Goal: Transaction & Acquisition: Purchase product/service

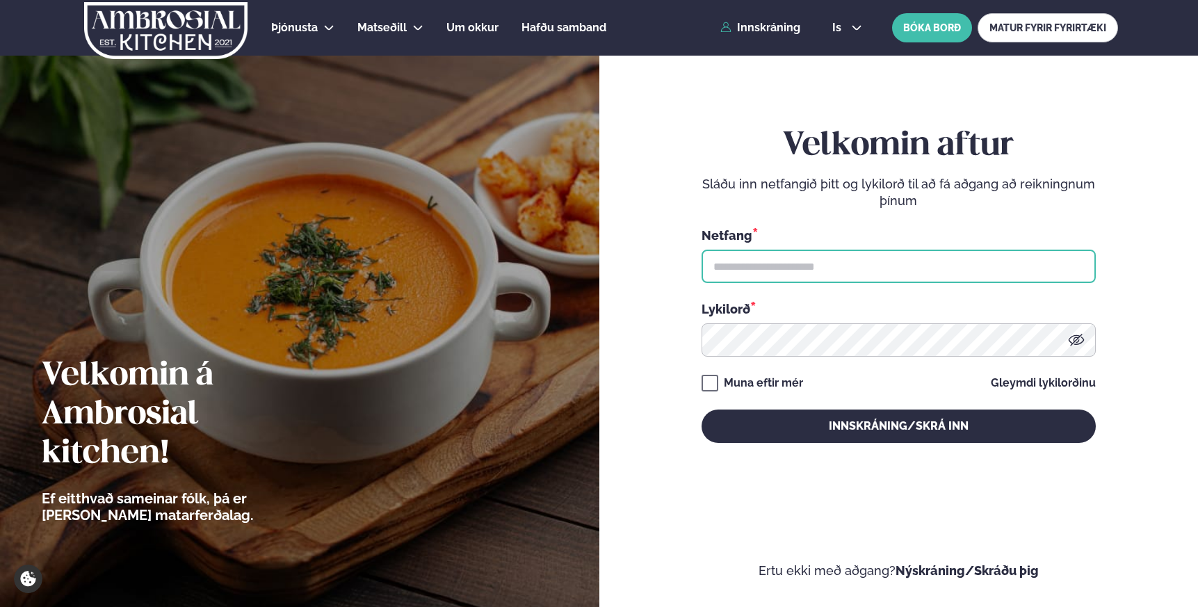
click at [752, 259] on input "text" at bounding box center [898, 266] width 394 height 33
type input "**********"
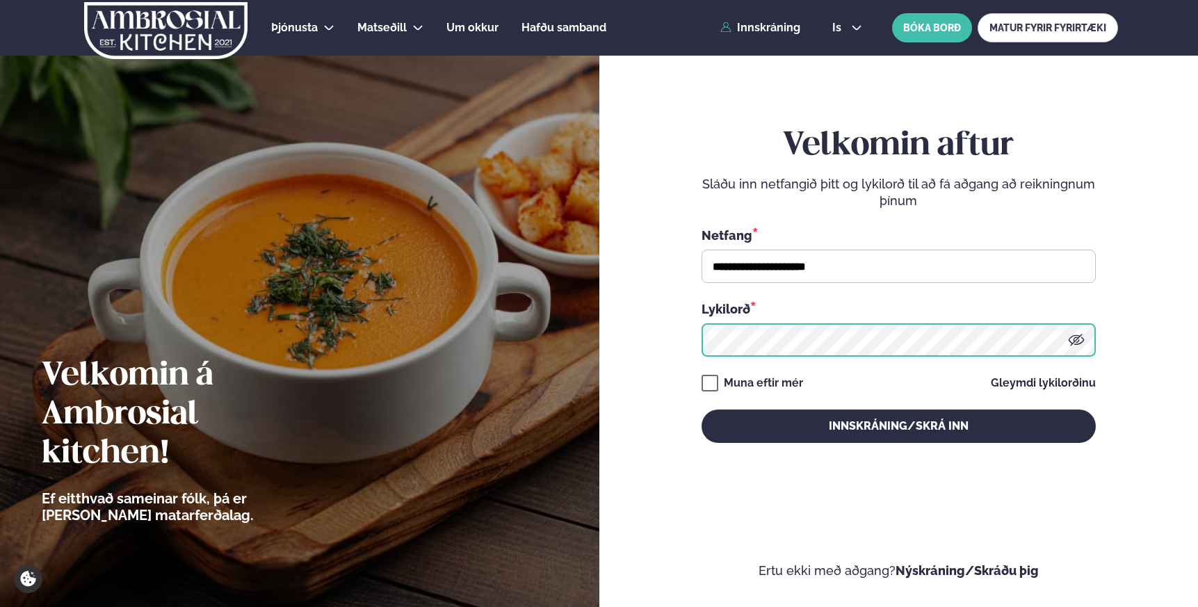
click at [701, 409] on button "Innskráning/Skrá inn" at bounding box center [898, 425] width 394 height 33
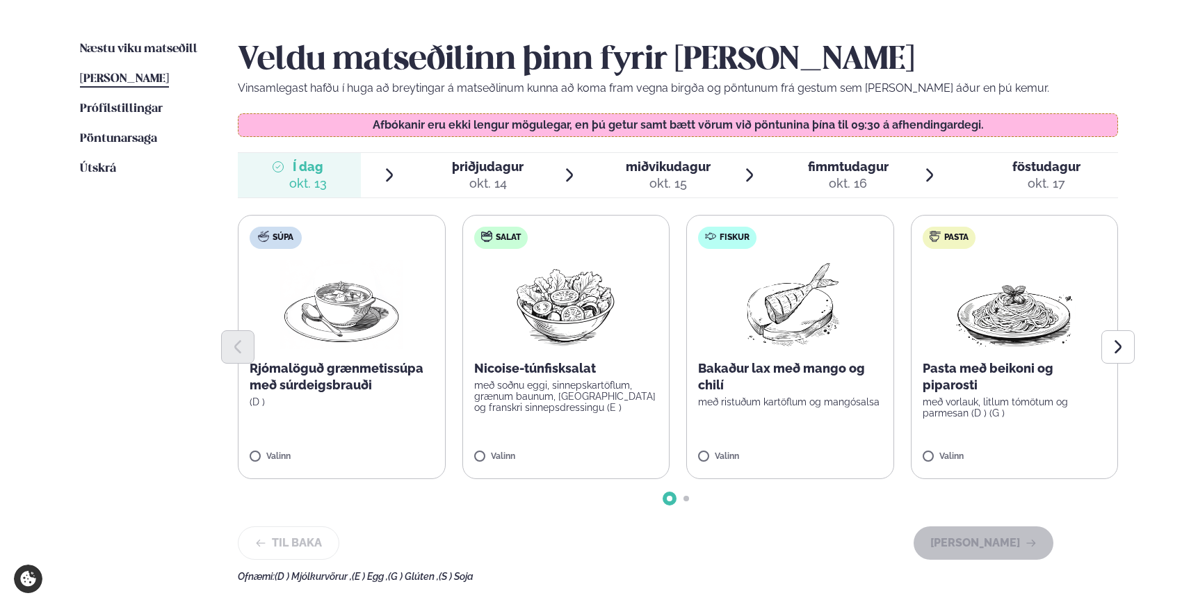
scroll to position [320, 0]
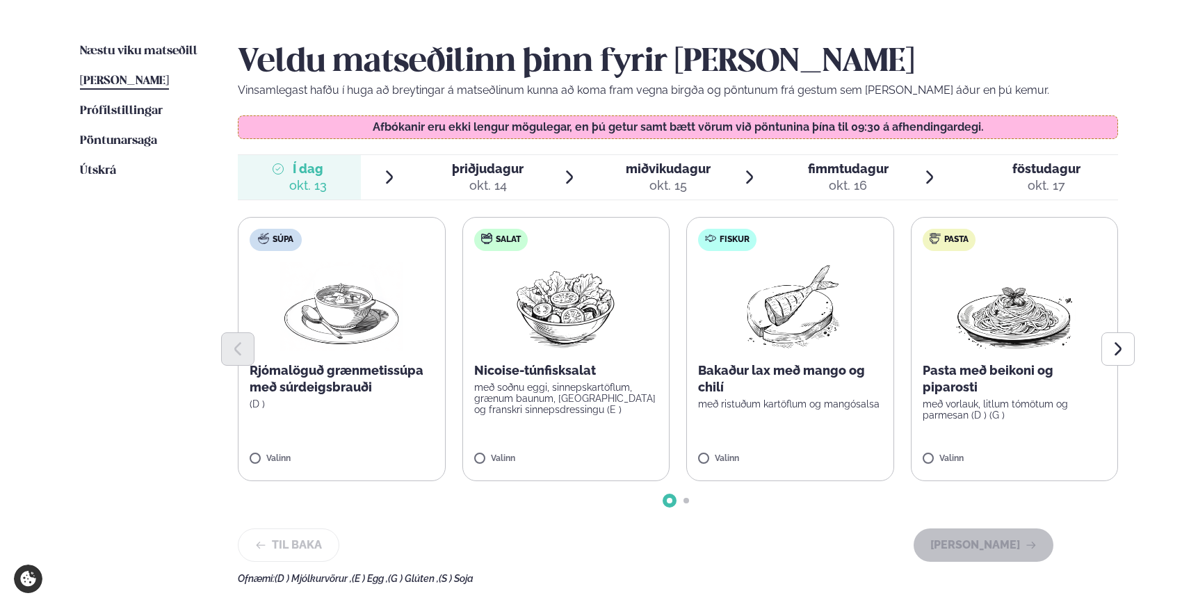
click at [307, 185] on div "okt. 13" at bounding box center [308, 185] width 38 height 17
click at [1119, 348] on icon "Next slide" at bounding box center [1118, 349] width 17 height 17
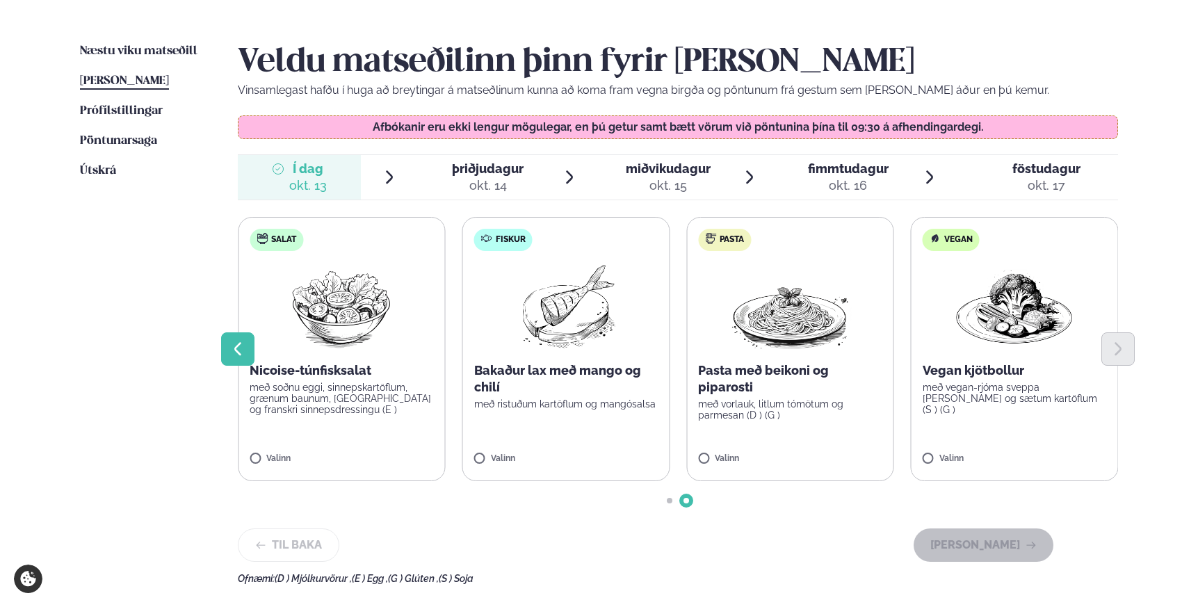
click at [250, 343] on button "Previous slide" at bounding box center [237, 348] width 33 height 33
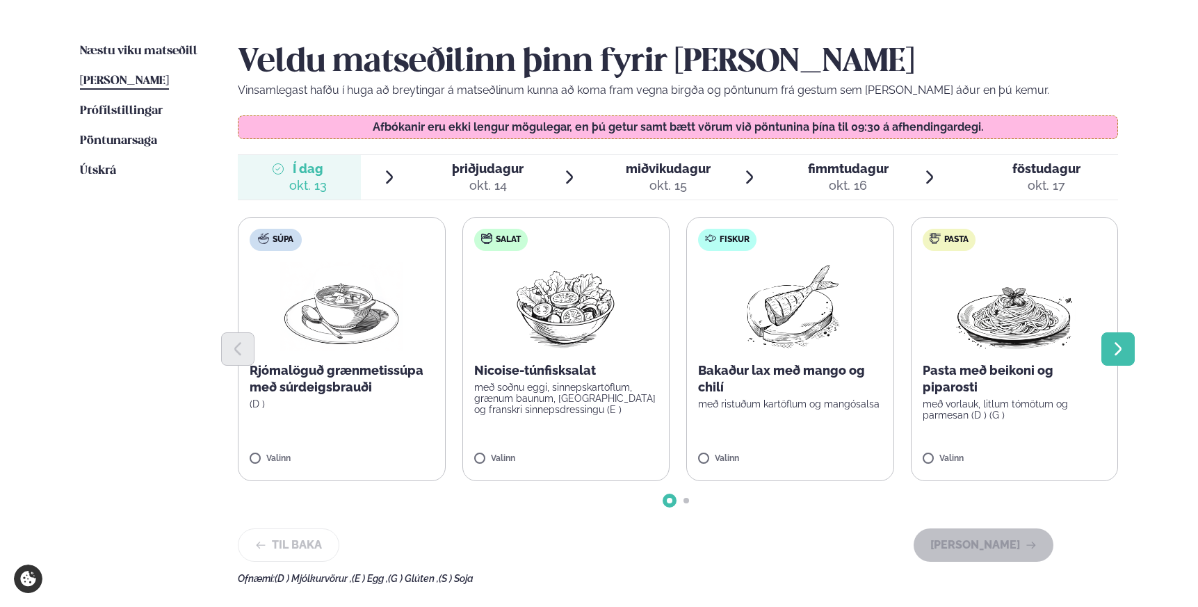
click at [1123, 344] on icon "Next slide" at bounding box center [1118, 349] width 17 height 17
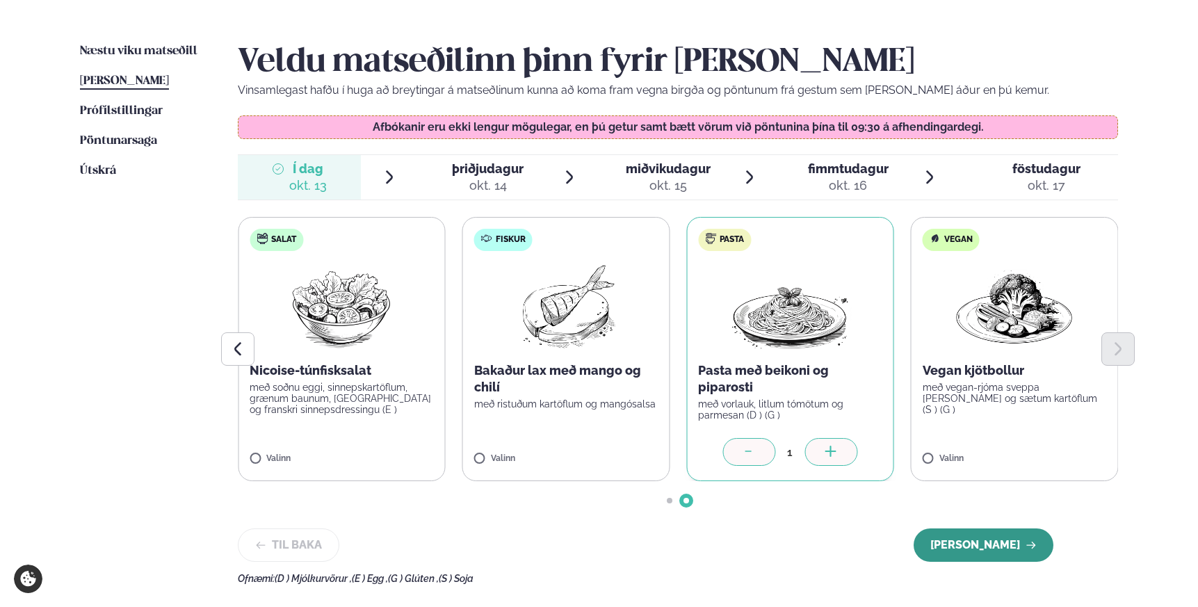
click at [990, 547] on button "[PERSON_NAME]" at bounding box center [984, 544] width 140 height 33
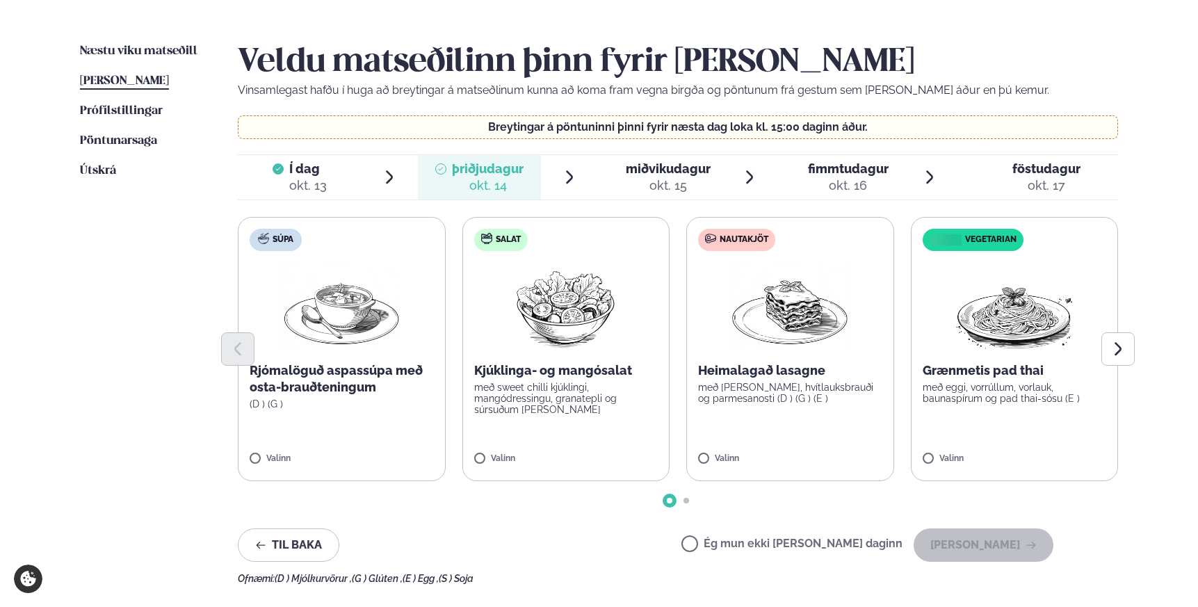
click at [814, 394] on p "með [PERSON_NAME], hvítlauksbrauði og parmesanosti (D ) (G ) (E )" at bounding box center [790, 393] width 184 height 22
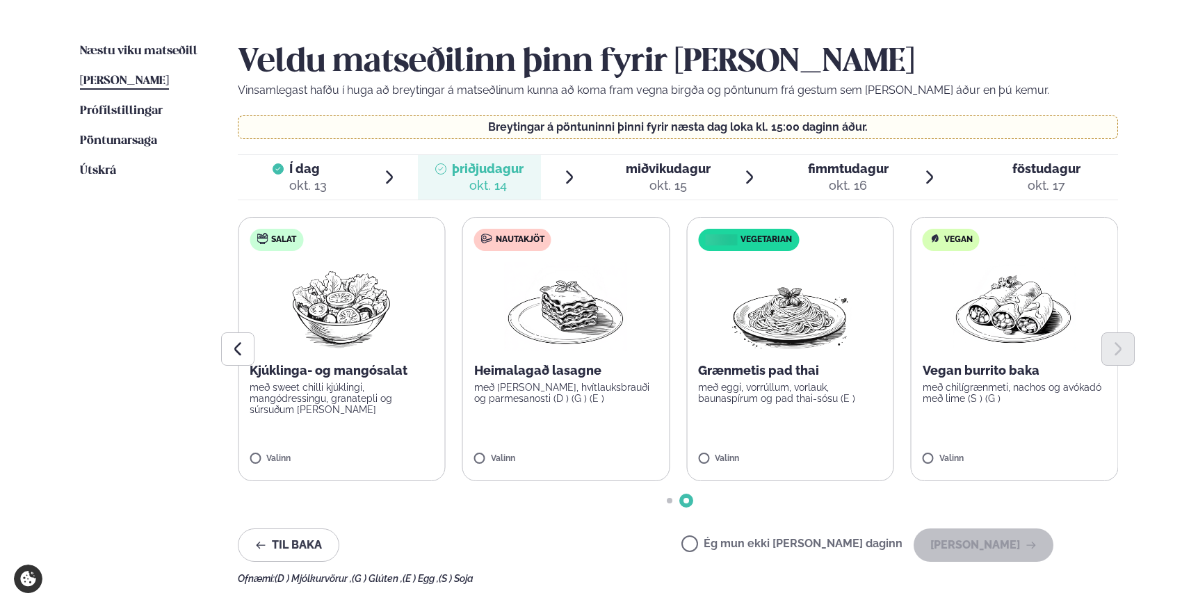
click at [498, 451] on label "Nautakjöt Heimalagað lasagne með basil pesto, hvítlauksbrauði og parmesanosti (…" at bounding box center [566, 349] width 208 height 264
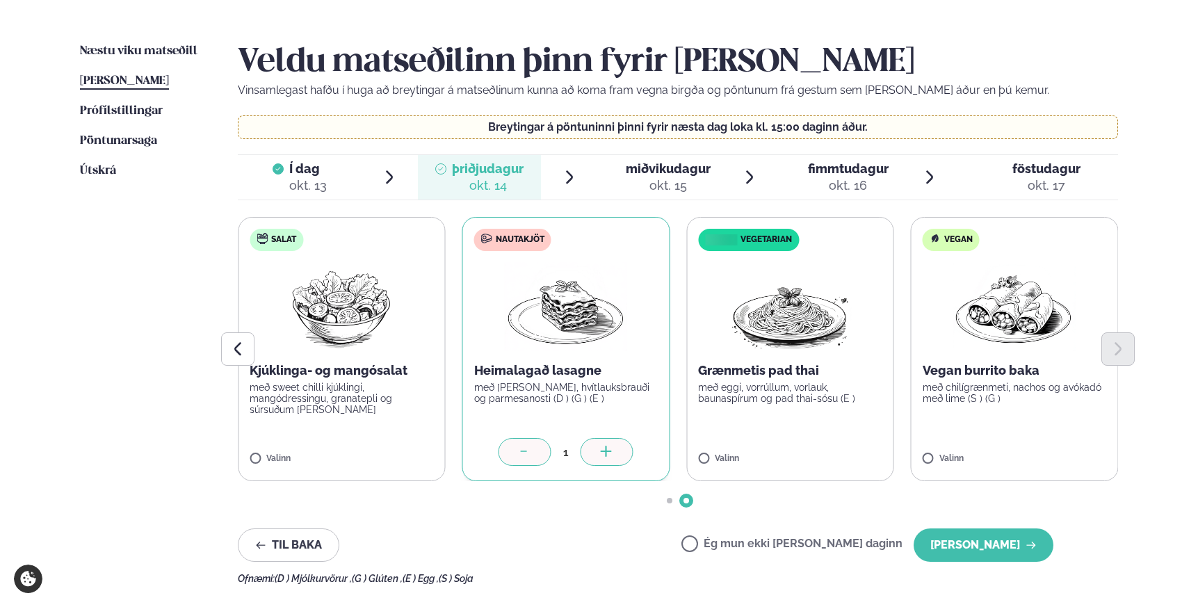
click at [623, 188] on span "miðvikudagur mið. [DATE]" at bounding box center [659, 177] width 123 height 44
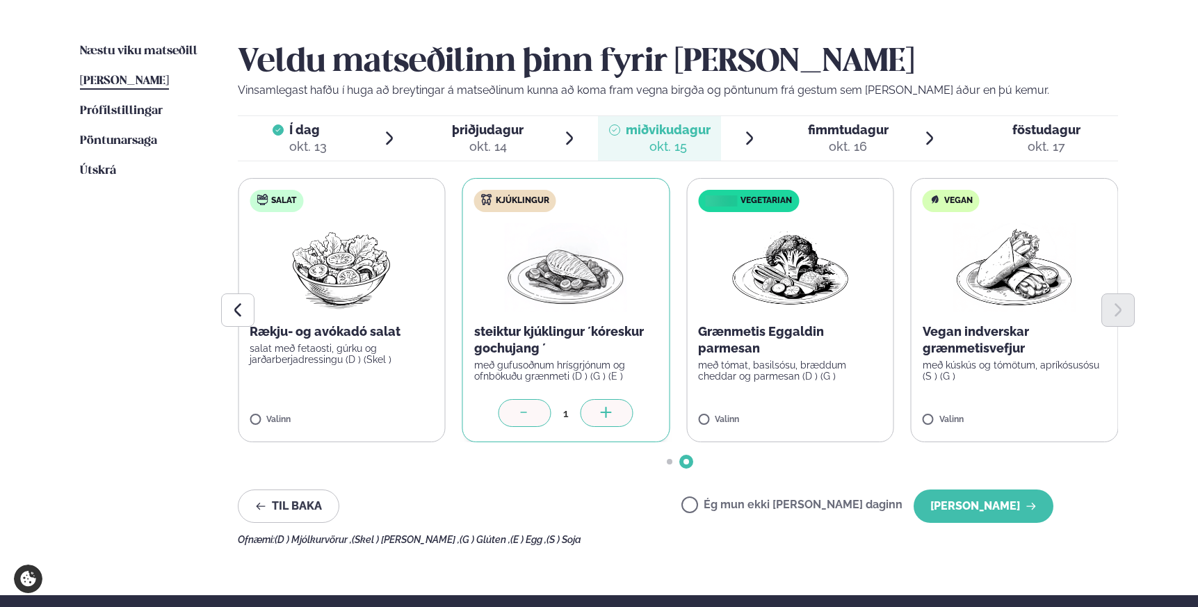
click at [804, 135] on span "fimmtudagur fim. [DATE]" at bounding box center [839, 138] width 123 height 44
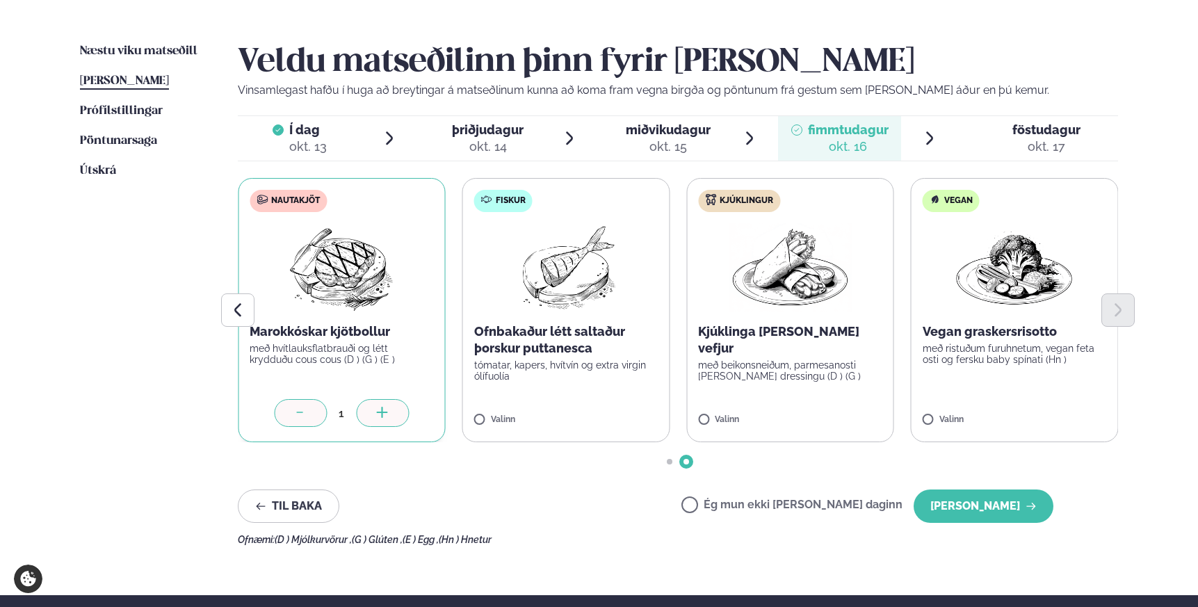
click at [1074, 132] on span "föstudagur" at bounding box center [1046, 129] width 68 height 15
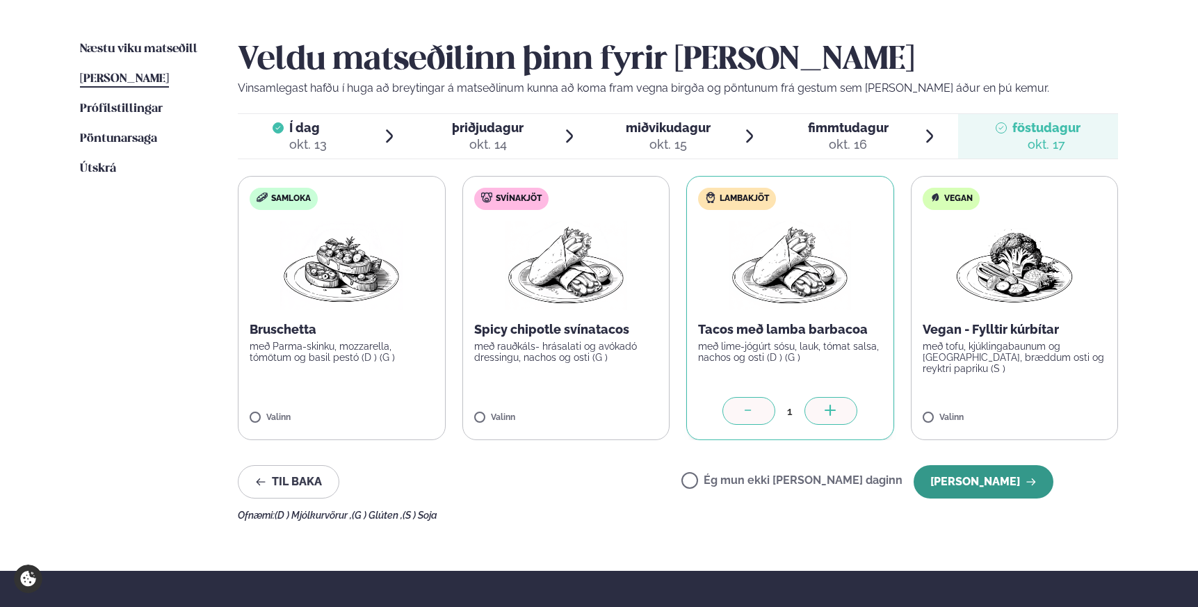
click at [991, 486] on button "[PERSON_NAME]" at bounding box center [984, 481] width 140 height 33
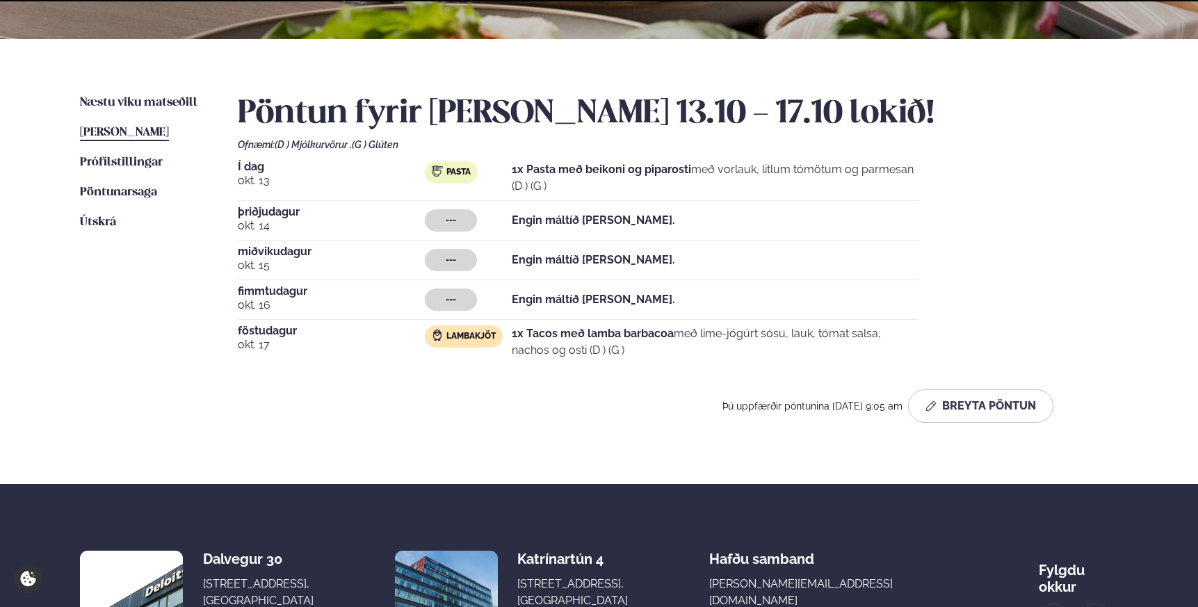
scroll to position [322, 0]
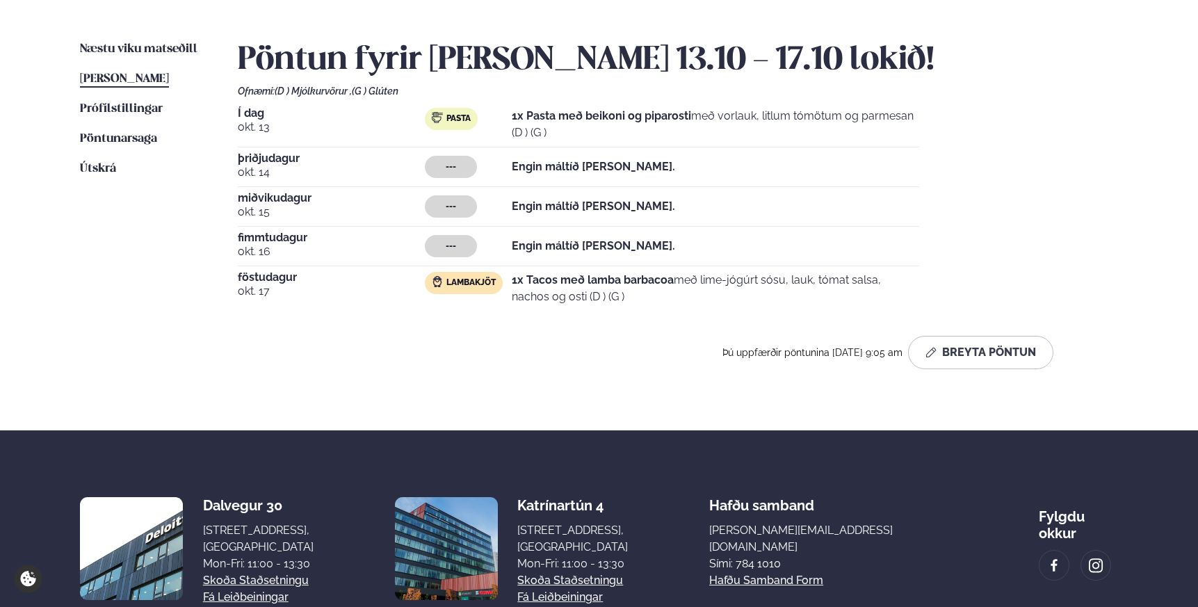
click at [278, 157] on span "þriðjudagur" at bounding box center [331, 158] width 187 height 11
click at [138, 78] on span "[PERSON_NAME]" at bounding box center [124, 79] width 89 height 12
click at [980, 350] on button "Breyta Pöntun" at bounding box center [980, 352] width 145 height 33
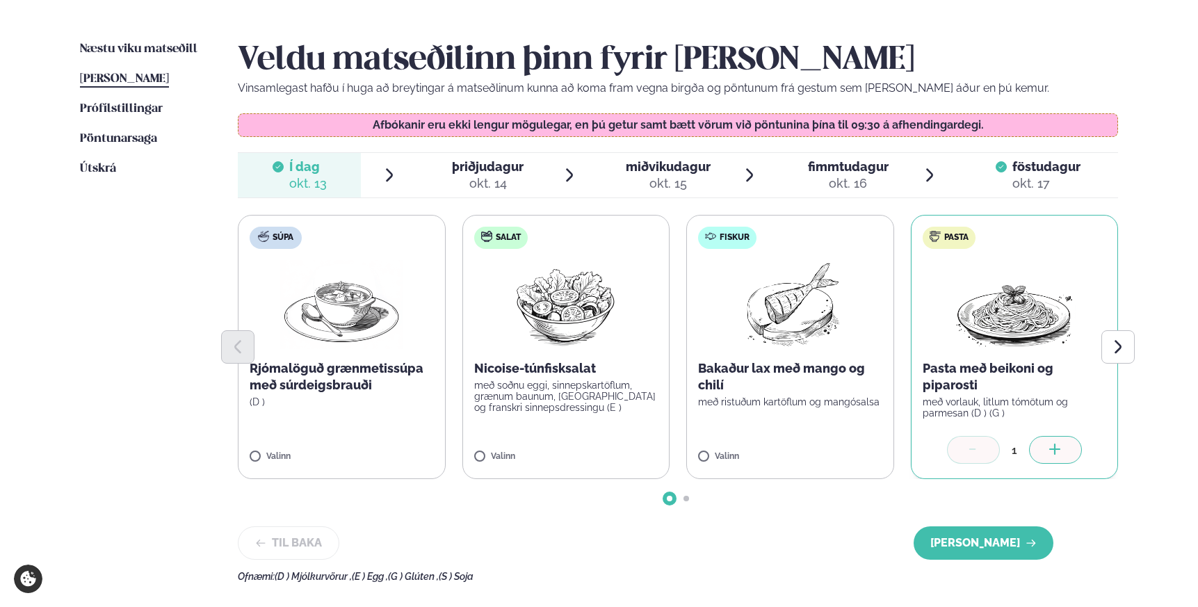
click at [501, 180] on div "okt. 14" at bounding box center [488, 183] width 72 height 17
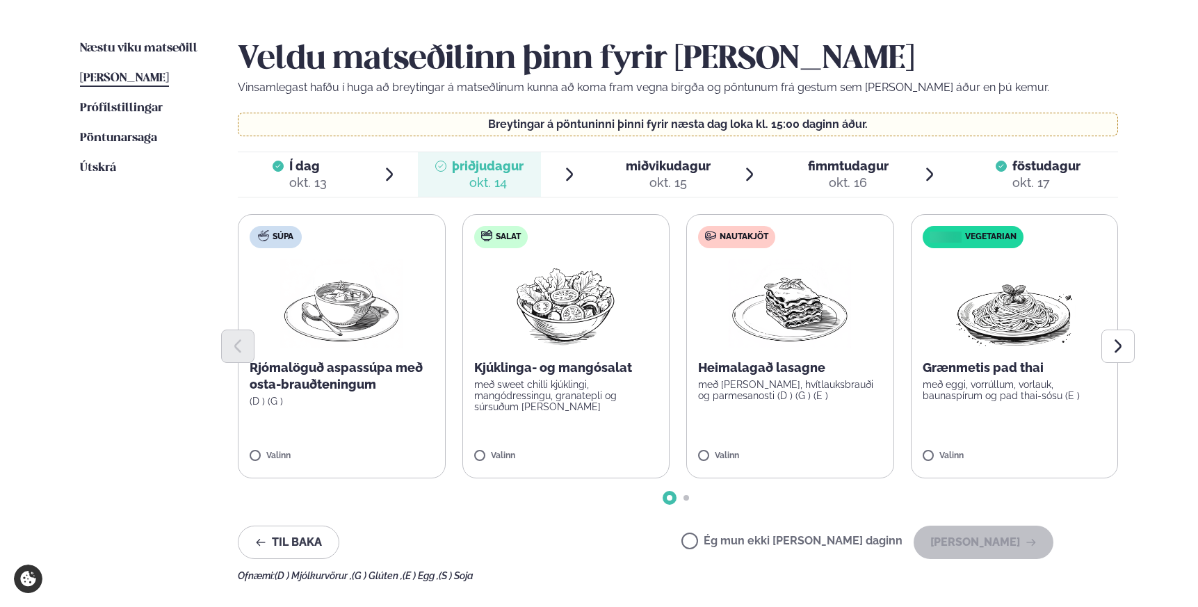
click at [757, 386] on p "með [PERSON_NAME], hvítlauksbrauði og parmesanosti (D ) (G ) (E )" at bounding box center [790, 390] width 184 height 22
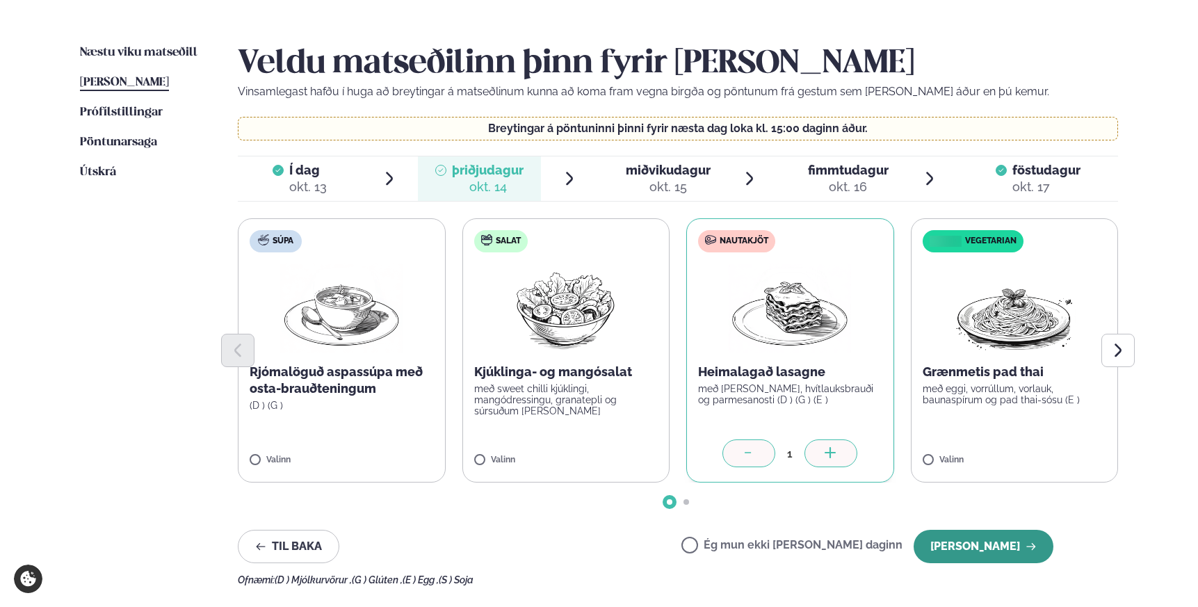
click at [959, 542] on button "[PERSON_NAME]" at bounding box center [984, 546] width 140 height 33
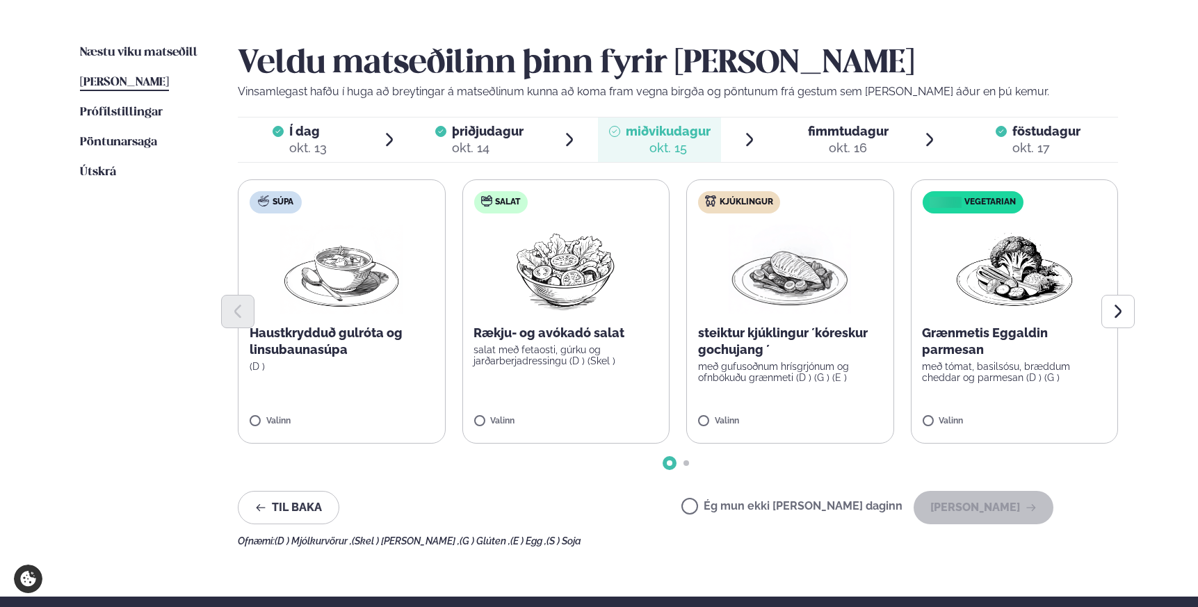
click at [827, 334] on p "steiktur kjúklingur ´kóreskur gochujang ´" at bounding box center [790, 341] width 184 height 33
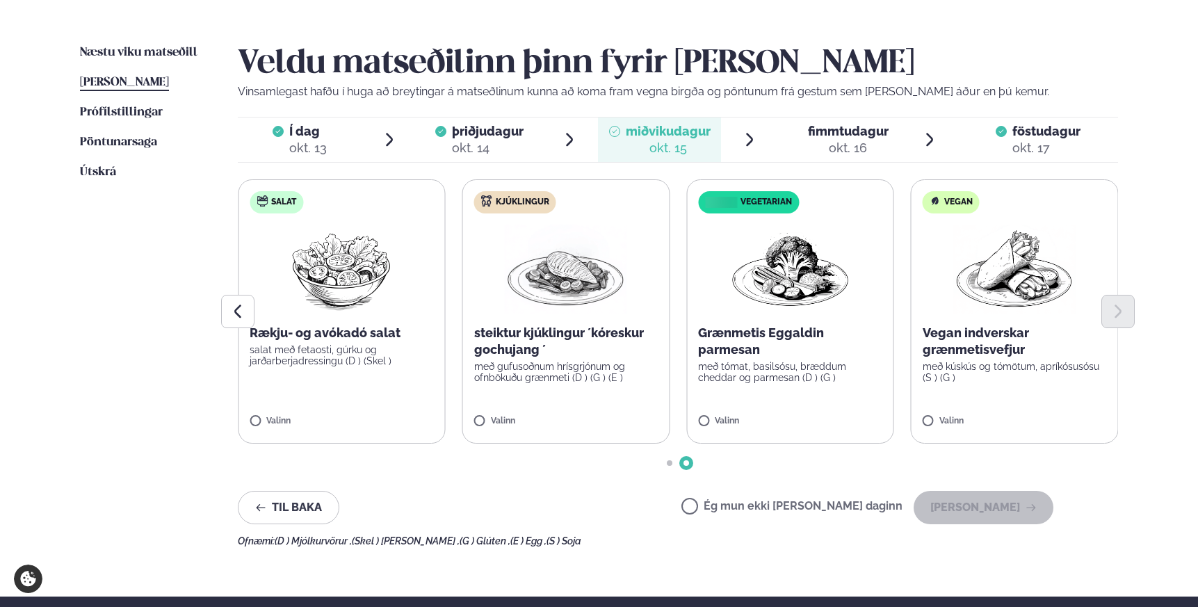
click at [549, 359] on div "steiktur kjúklingur ´kóreskur gochujang ´ með gufusoðnum hrísgrjónum og ofnböku…" at bounding box center [566, 354] width 184 height 58
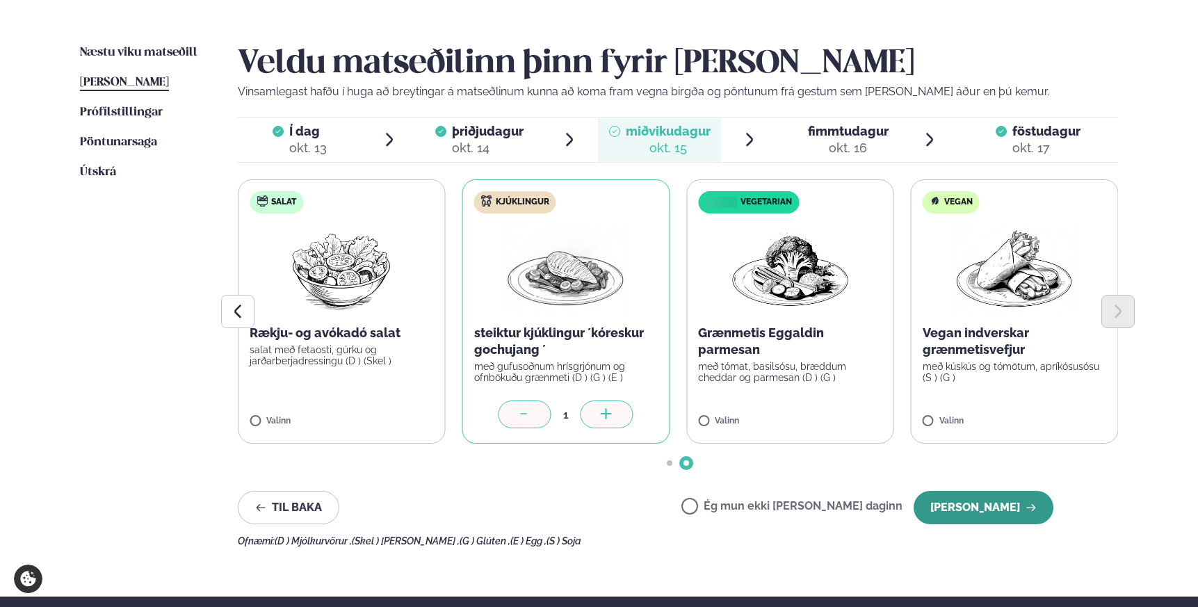
click at [983, 504] on button "[PERSON_NAME]" at bounding box center [984, 507] width 140 height 33
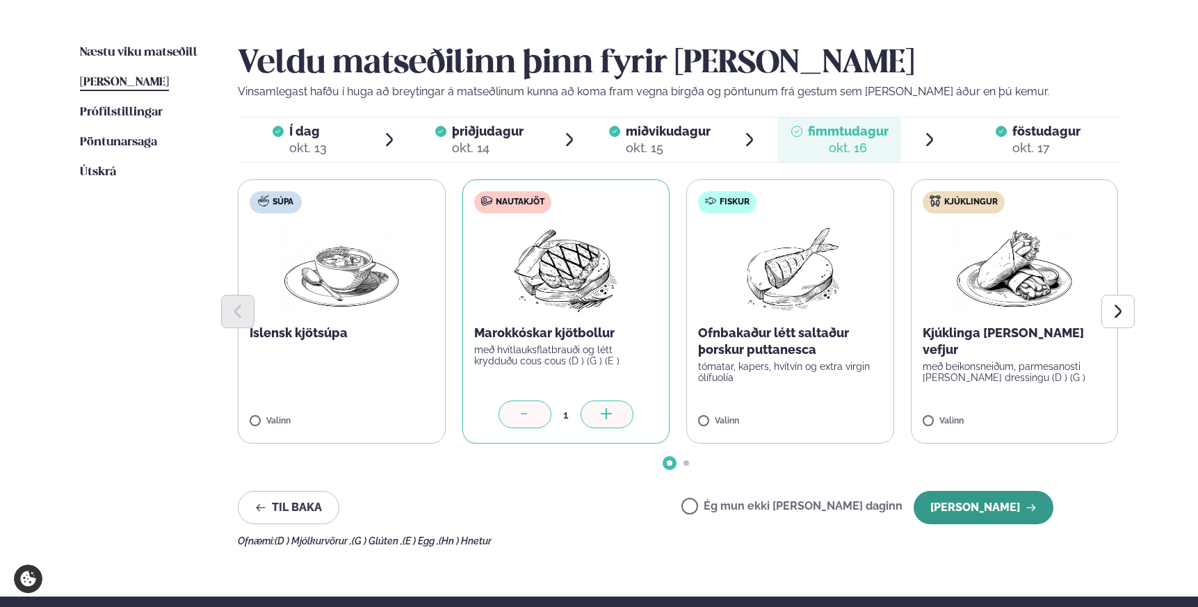
click at [1010, 507] on button "[PERSON_NAME]" at bounding box center [984, 507] width 140 height 33
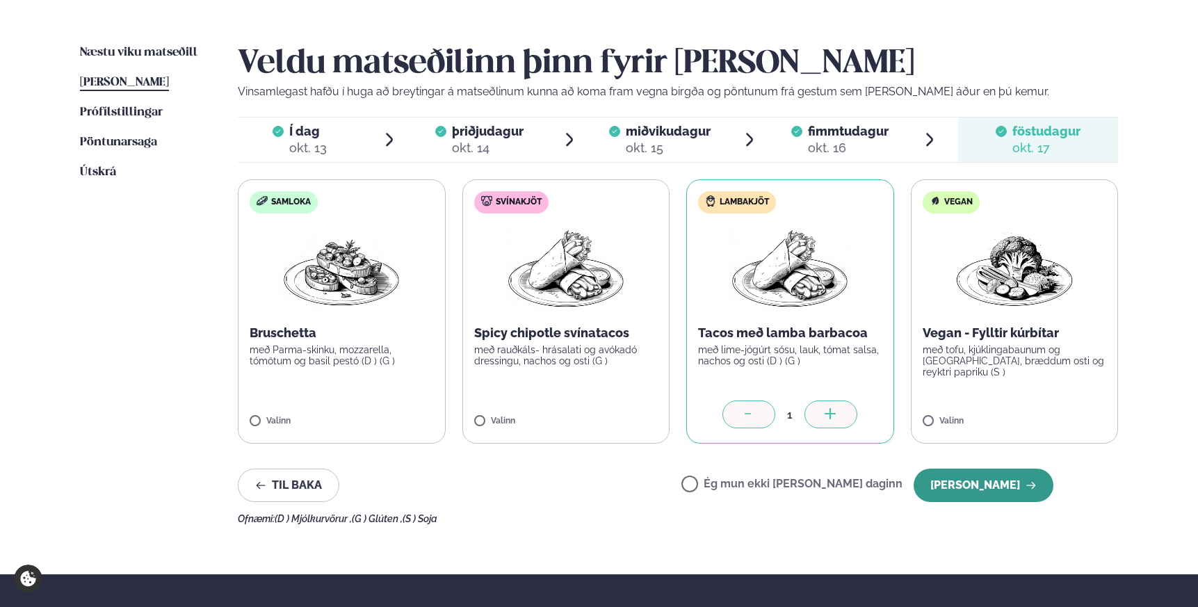
click at [988, 480] on button "[PERSON_NAME]" at bounding box center [984, 485] width 140 height 33
